Goal: Answer question/provide support

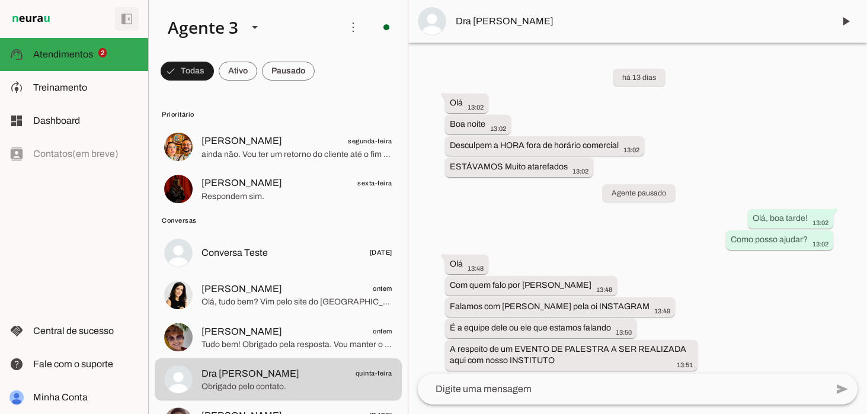
scroll to position [4123, 0]
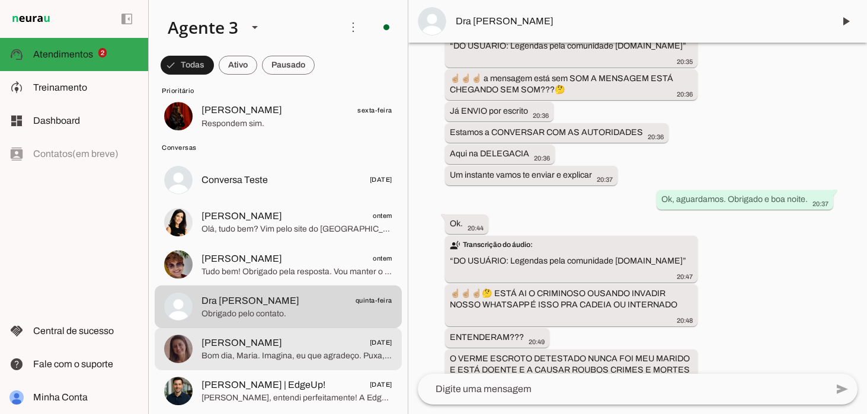
scroll to position [75, 0]
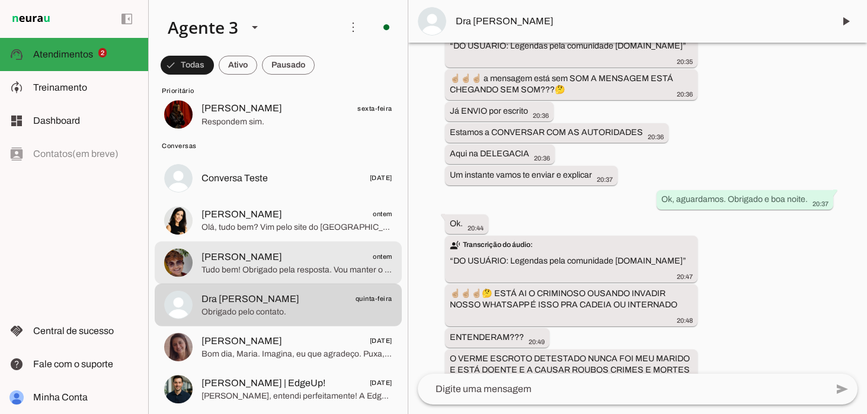
click at [309, 257] on span "[PERSON_NAME] ontem" at bounding box center [297, 257] width 191 height 15
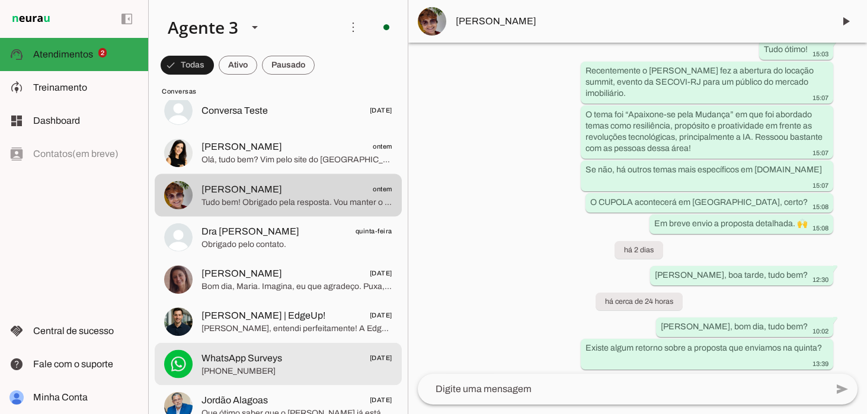
scroll to position [144, 0]
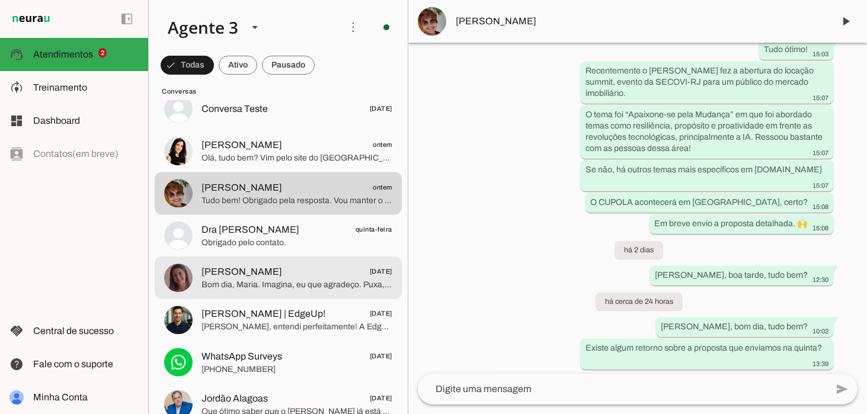
click at [290, 285] on span "Bom dia, Maria. Imagina, eu que agradeço. Puxa, uma pena! Mas sem problemas, en…" at bounding box center [297, 285] width 191 height 12
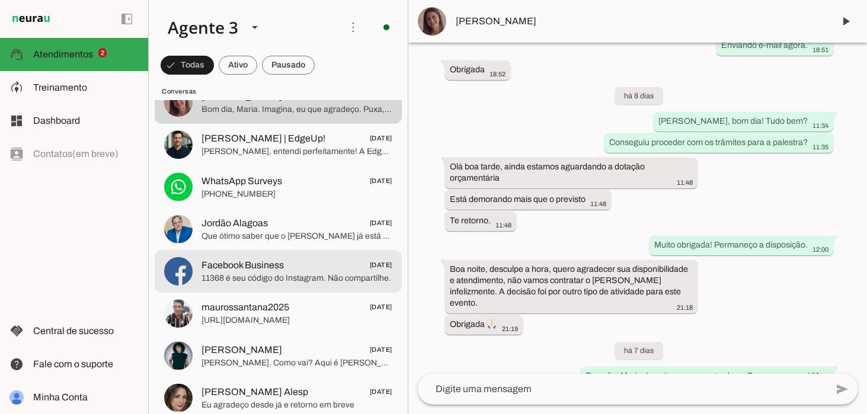
scroll to position [327, 0]
